Goal: Information Seeking & Learning: Learn about a topic

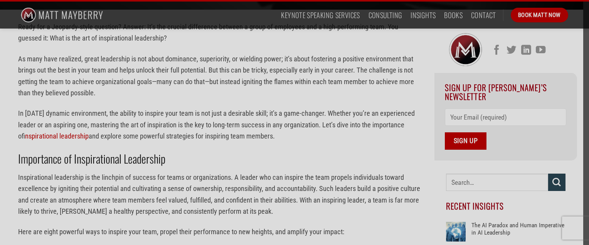
scroll to position [218, 0]
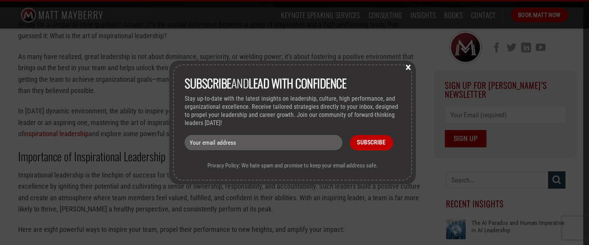
click at [262, 143] on input "email" at bounding box center [263, 142] width 157 height 15
click at [278, 141] on input "[EMAIL_ADDRESS][DOMAIN_NAME]" at bounding box center [263, 142] width 157 height 15
click at [215, 143] on input "[EMAIL_ADDRESS][DOMAIN_NAME]" at bounding box center [263, 142] width 157 height 15
click at [292, 143] on input "[EMAIL_ADDRESS][DOMAIN_NAME]" at bounding box center [263, 142] width 157 height 15
click at [206, 143] on input "[EMAIL_ADDRESS][DOMAIN_NAME]" at bounding box center [263, 142] width 157 height 15
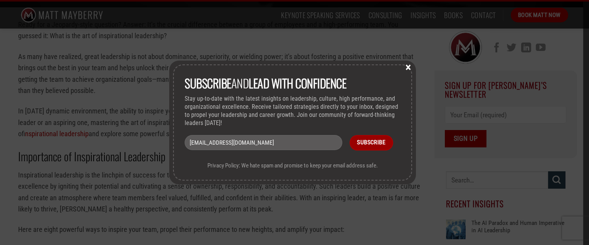
type input "[EMAIL_ADDRESS][DOMAIN_NAME]"
click at [376, 142] on input "Subscribe" at bounding box center [372, 142] width 44 height 15
click at [376, 141] on input "Subscribe" at bounding box center [372, 142] width 44 height 15
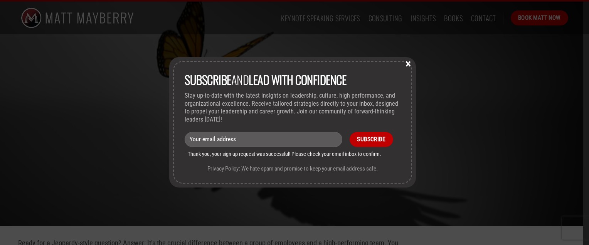
click at [409, 61] on button "×" at bounding box center [409, 63] width 12 height 7
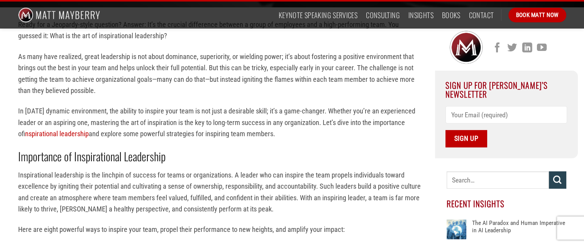
scroll to position [231, 0]
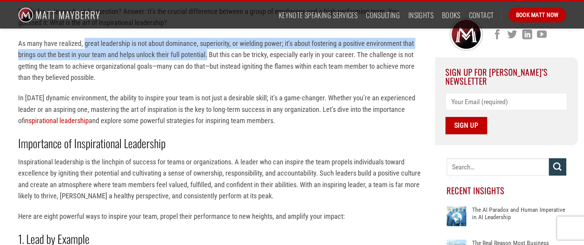
drag, startPoint x: 83, startPoint y: 42, endPoint x: 208, endPoint y: 54, distance: 125.5
click at [208, 54] on p "As many have realized, great leadership is not about dominance, superiority, or…" at bounding box center [220, 61] width 405 height 46
drag, startPoint x: 208, startPoint y: 54, endPoint x: 200, endPoint y: 51, distance: 8.9
copy p "great leadership is not about dominance, superiority, or wielding power; it’s a…"
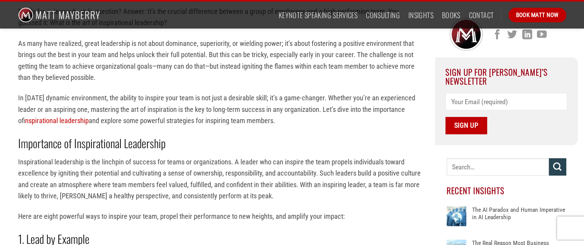
click at [184, 123] on p "In today’s dynamic environment, the ability to inspire your team is not just a …" at bounding box center [220, 109] width 405 height 34
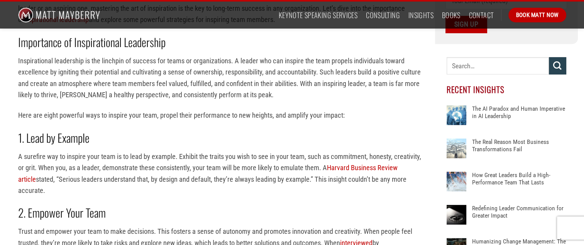
scroll to position [334, 0]
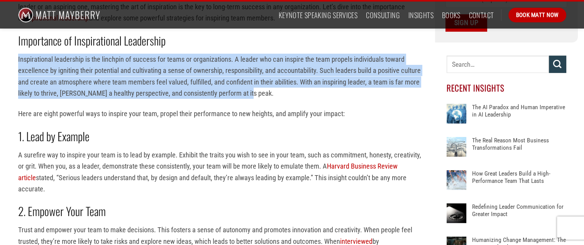
drag, startPoint x: 14, startPoint y: 57, endPoint x: 370, endPoint y: 91, distance: 356.9
drag, startPoint x: 370, startPoint y: 91, endPoint x: 334, endPoint y: 73, distance: 40.4
copy p "Inspirational leadership is the linchpin of success for teams or organizations.…"
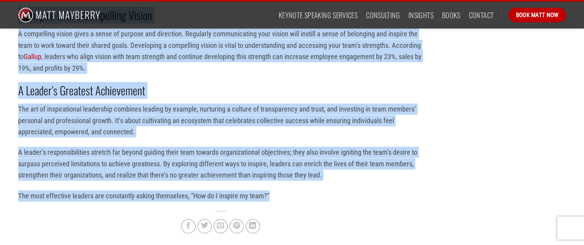
scroll to position [1016, 0]
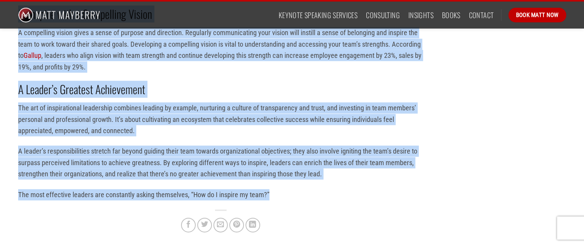
drag, startPoint x: 16, startPoint y: 93, endPoint x: 188, endPoint y: 203, distance: 203.8
copy div "1. Lead by Example A surefire way to inspire your team is to lead by example. E…"
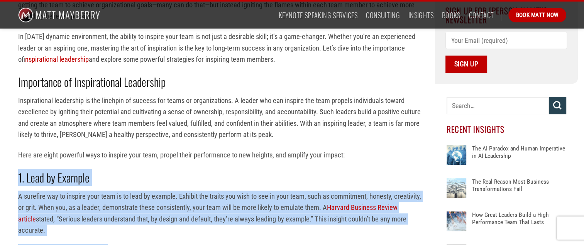
scroll to position [295, 0]
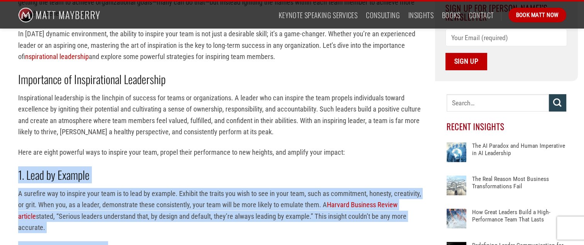
drag, startPoint x: 171, startPoint y: 173, endPoint x: 167, endPoint y: 171, distance: 4.8
click at [170, 172] on h2 "1. Lead by Example" at bounding box center [220, 174] width 405 height 15
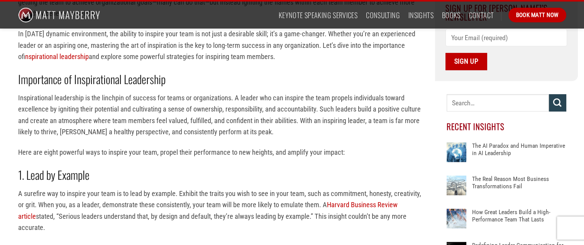
click at [127, 133] on p "Inspirational leadership is the linchpin of success for teams or organizations.…" at bounding box center [220, 115] width 405 height 46
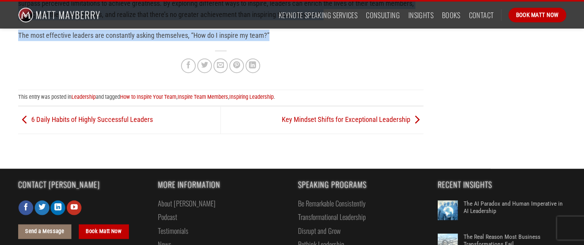
scroll to position [1142, 0]
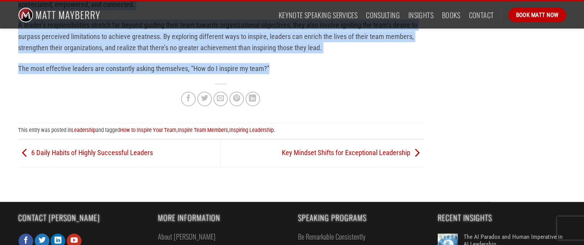
drag, startPoint x: 18, startPoint y: 152, endPoint x: 275, endPoint y: 62, distance: 272.5
drag, startPoint x: 275, startPoint y: 62, endPoint x: 234, endPoint y: 54, distance: 42.1
copy div "Here are eight powerful ways to inspire your team, propel their performance to …"
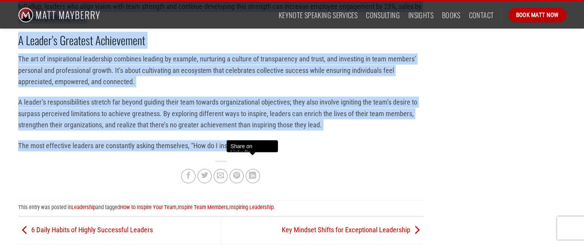
scroll to position [1065, 0]
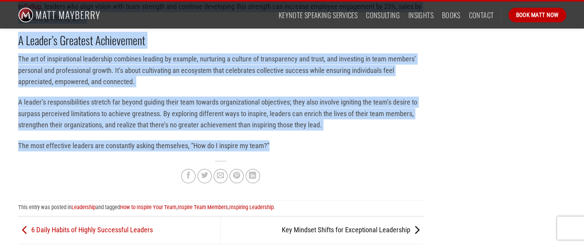
click at [375, 225] on link "Key Mindset Shifts for Exceptional Leadership" at bounding box center [353, 229] width 142 height 8
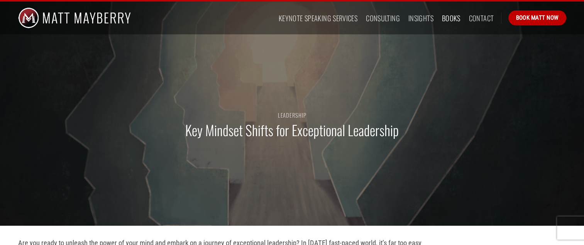
click at [448, 16] on link "Books" at bounding box center [451, 18] width 19 height 14
